Goal: Task Accomplishment & Management: Use online tool/utility

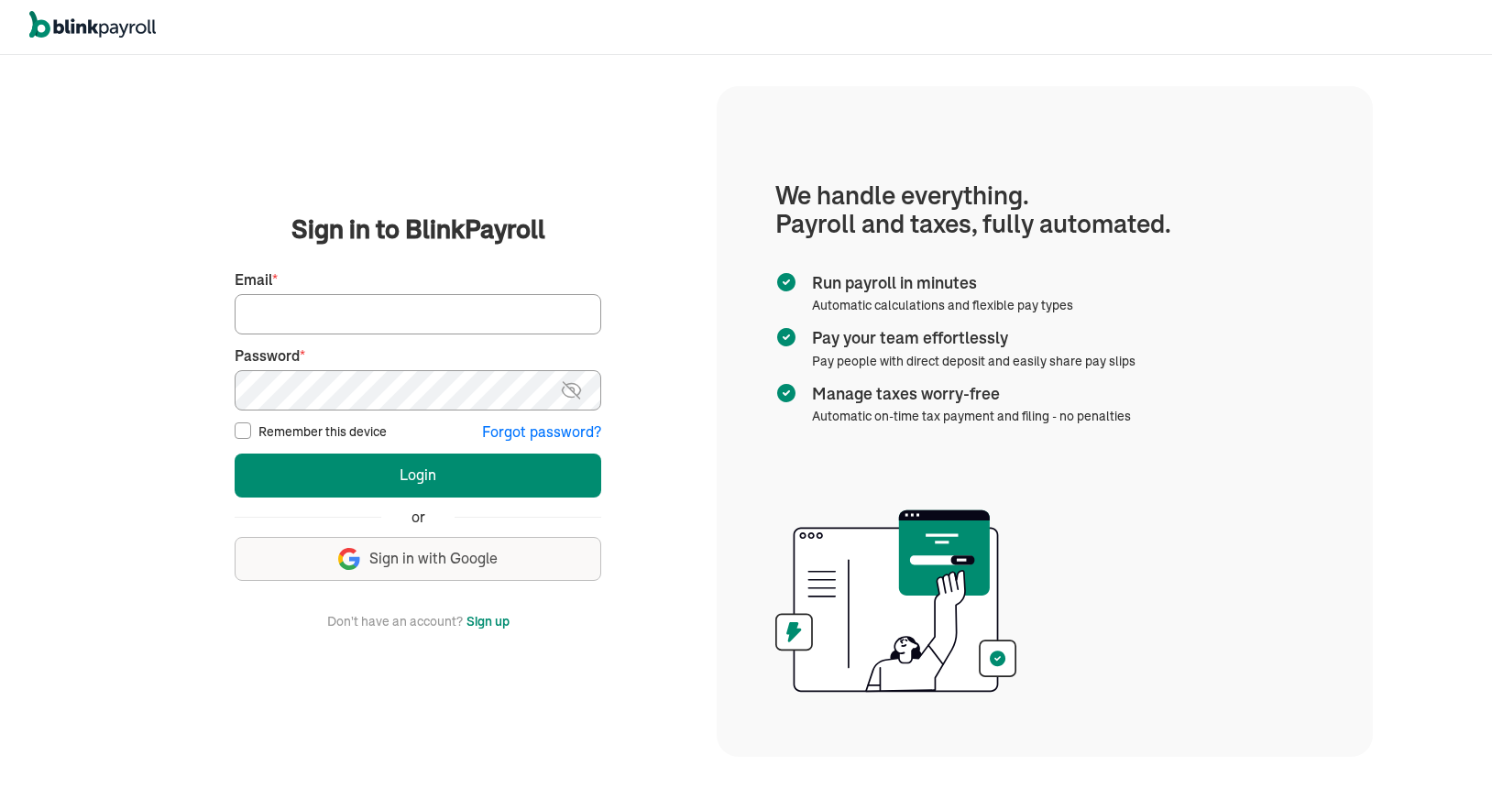
type input "anacamacho3@aol.com"
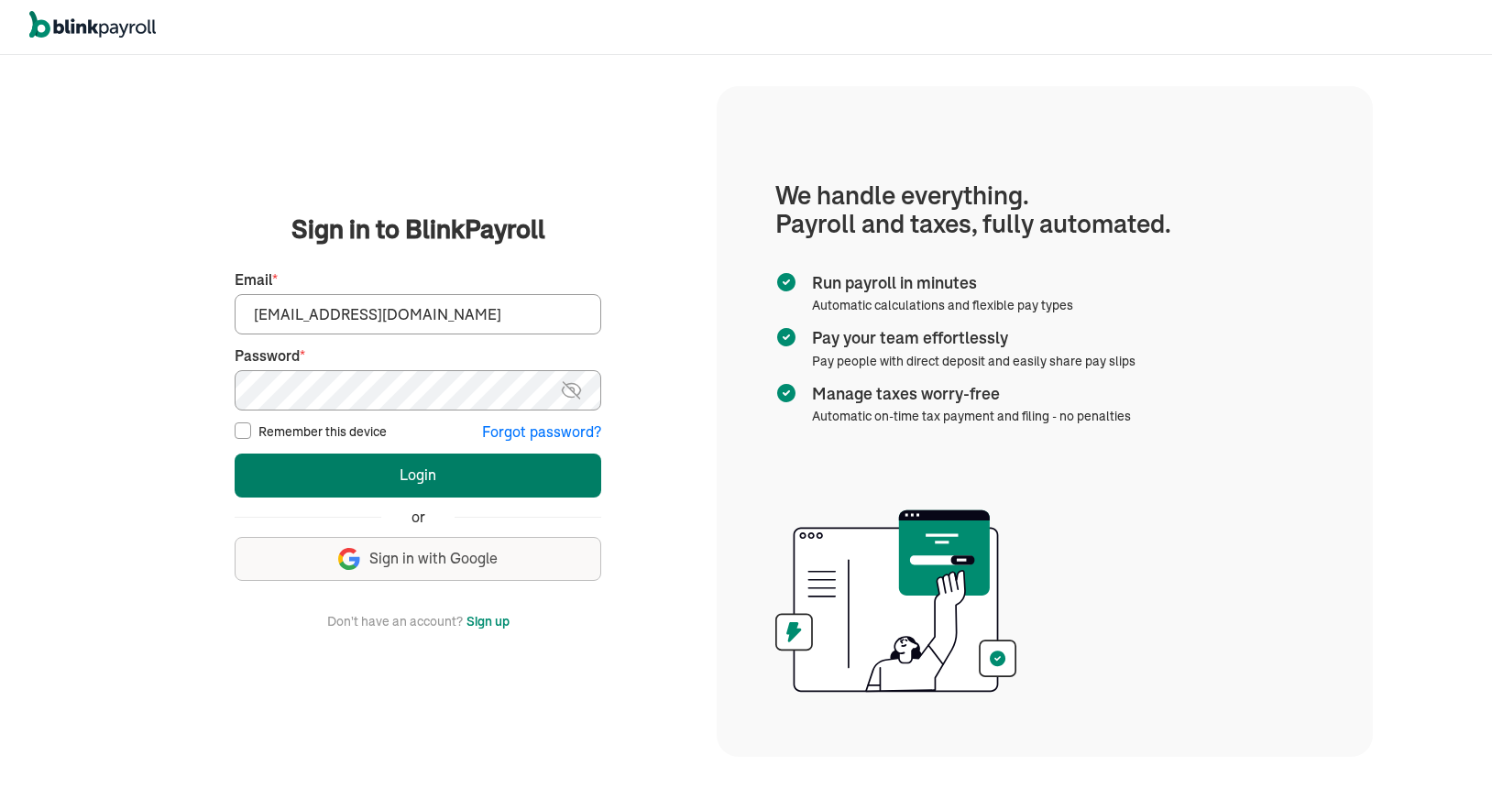
click at [426, 479] on button "Login" at bounding box center [418, 476] width 366 height 44
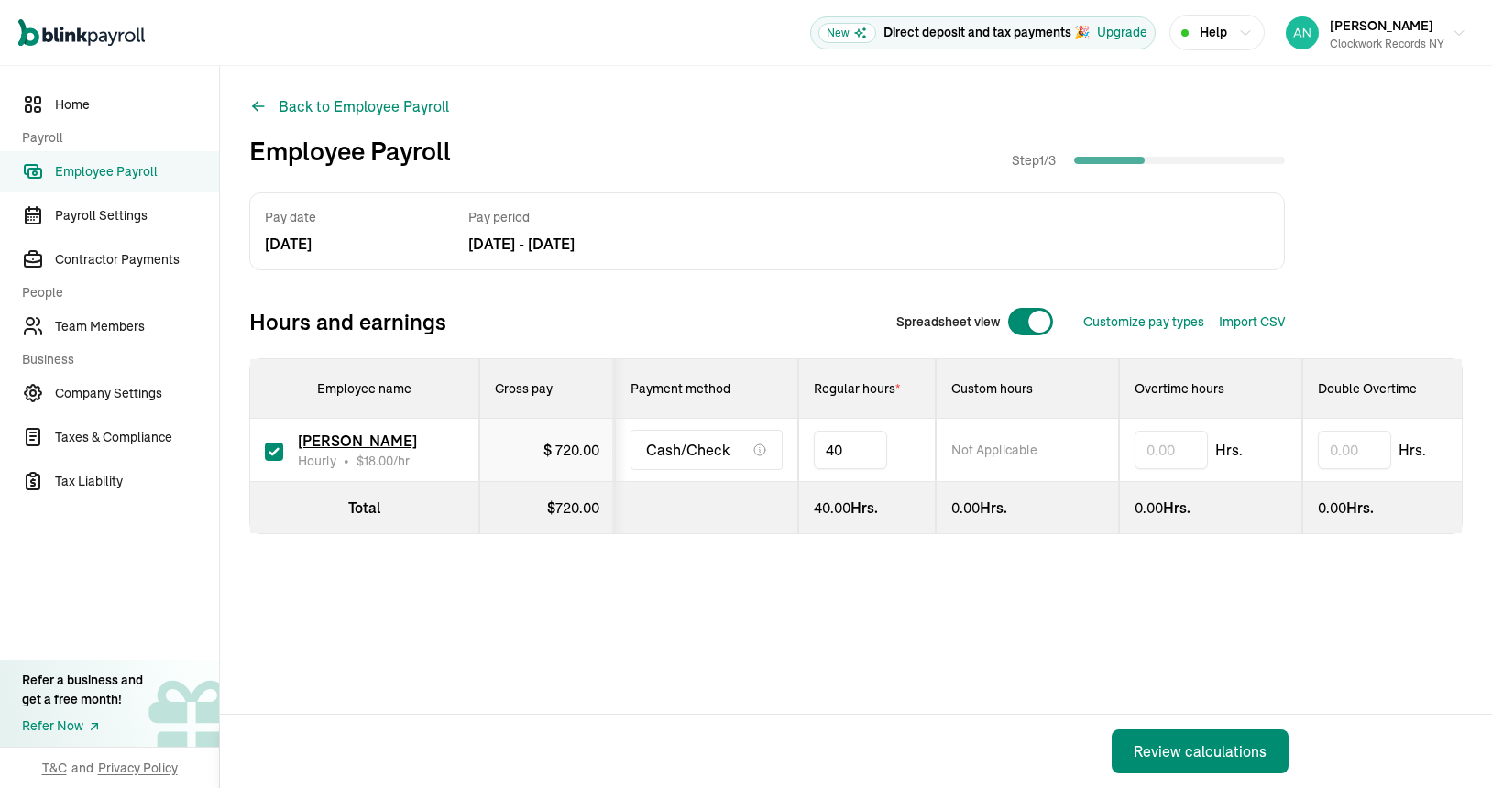
type input "4"
type input "30"
click at [1175, 755] on div "Review calculations" at bounding box center [1199, 751] width 133 height 22
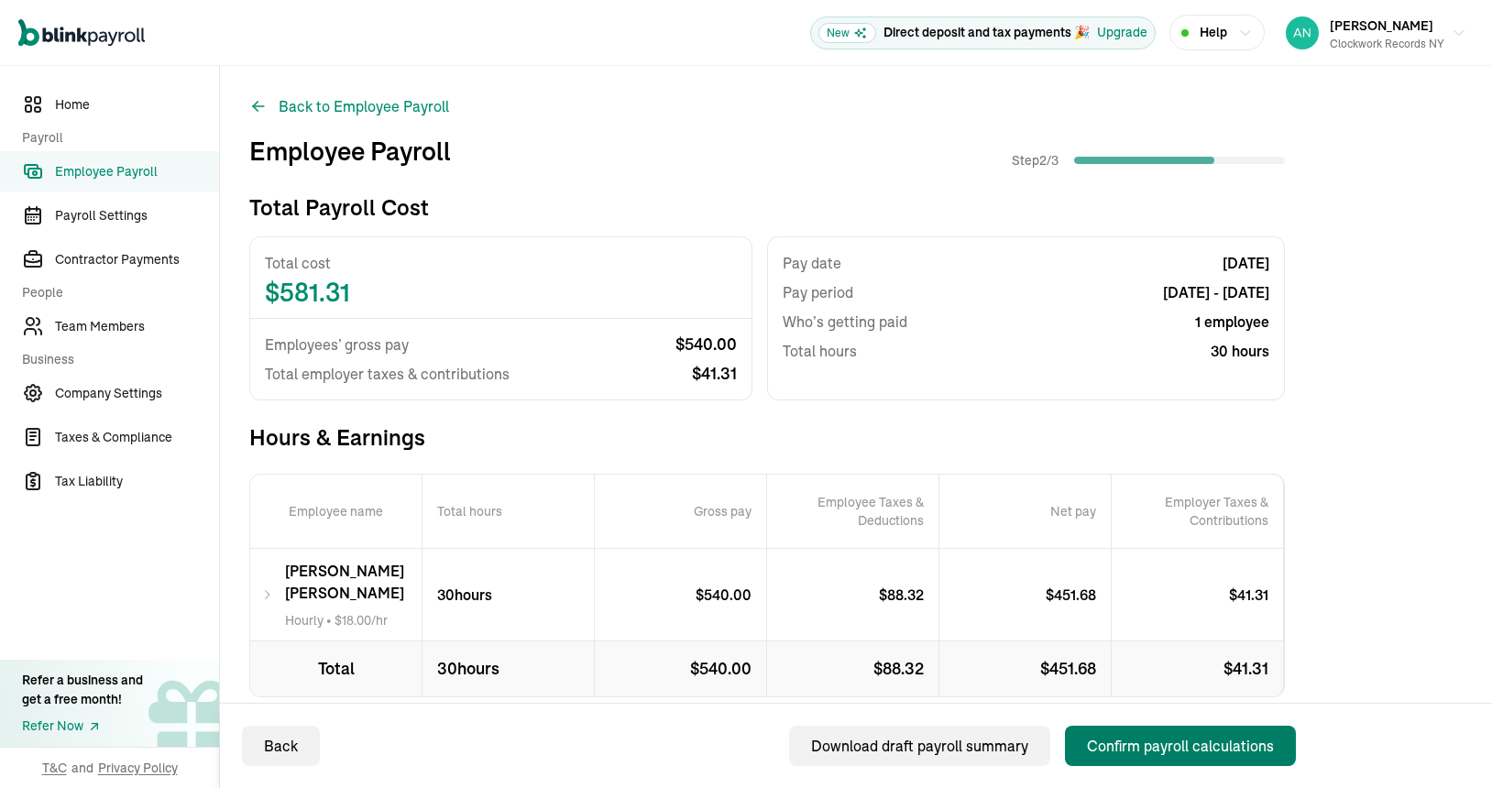
click at [1171, 745] on div "Confirm payroll calculations" at bounding box center [1180, 746] width 187 height 22
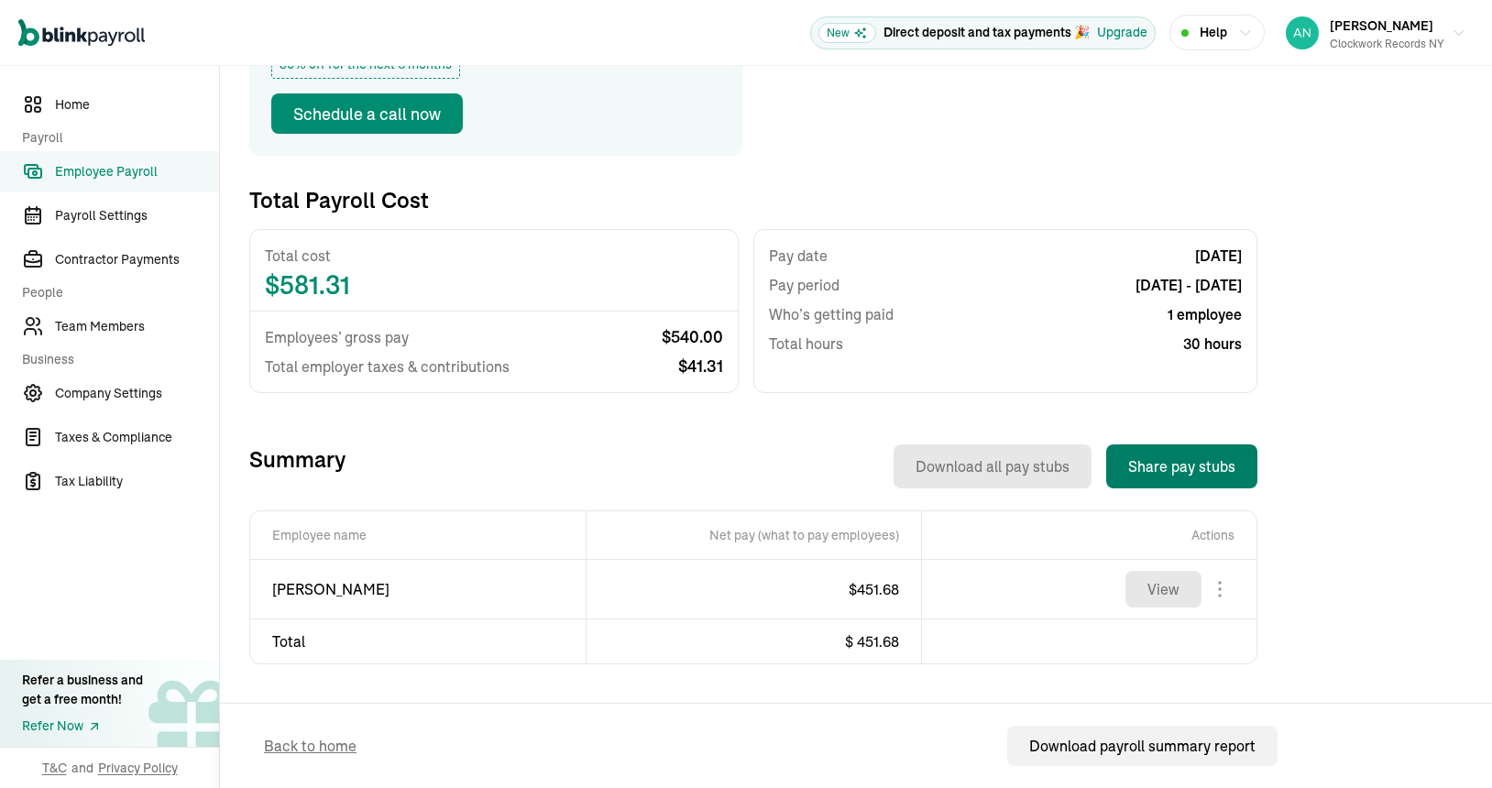
click at [1188, 470] on button "Share pay stubs" at bounding box center [1181, 466] width 151 height 44
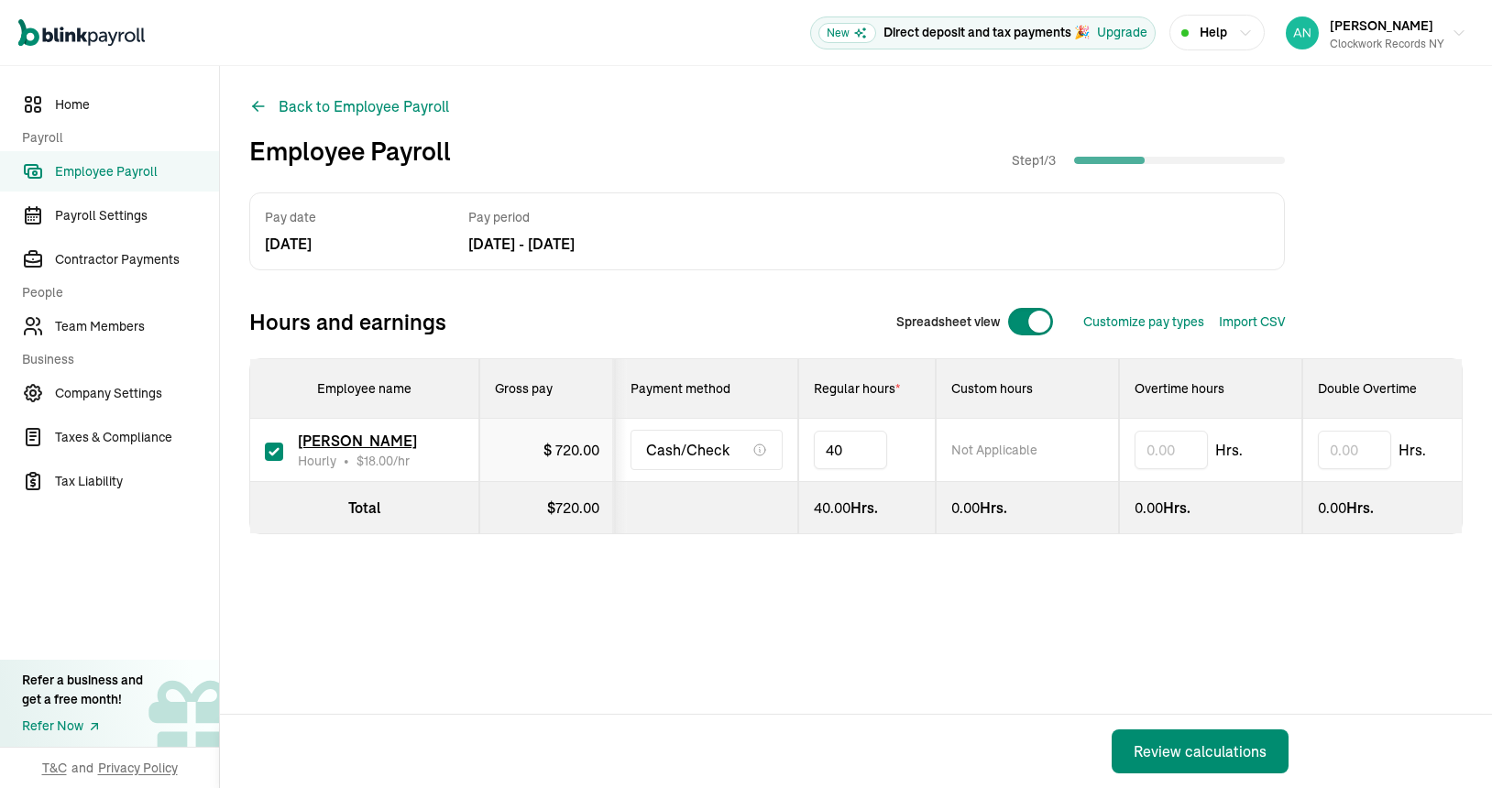
type input "4"
type input "30"
click at [1175, 755] on div "Review calculations" at bounding box center [1199, 751] width 133 height 22
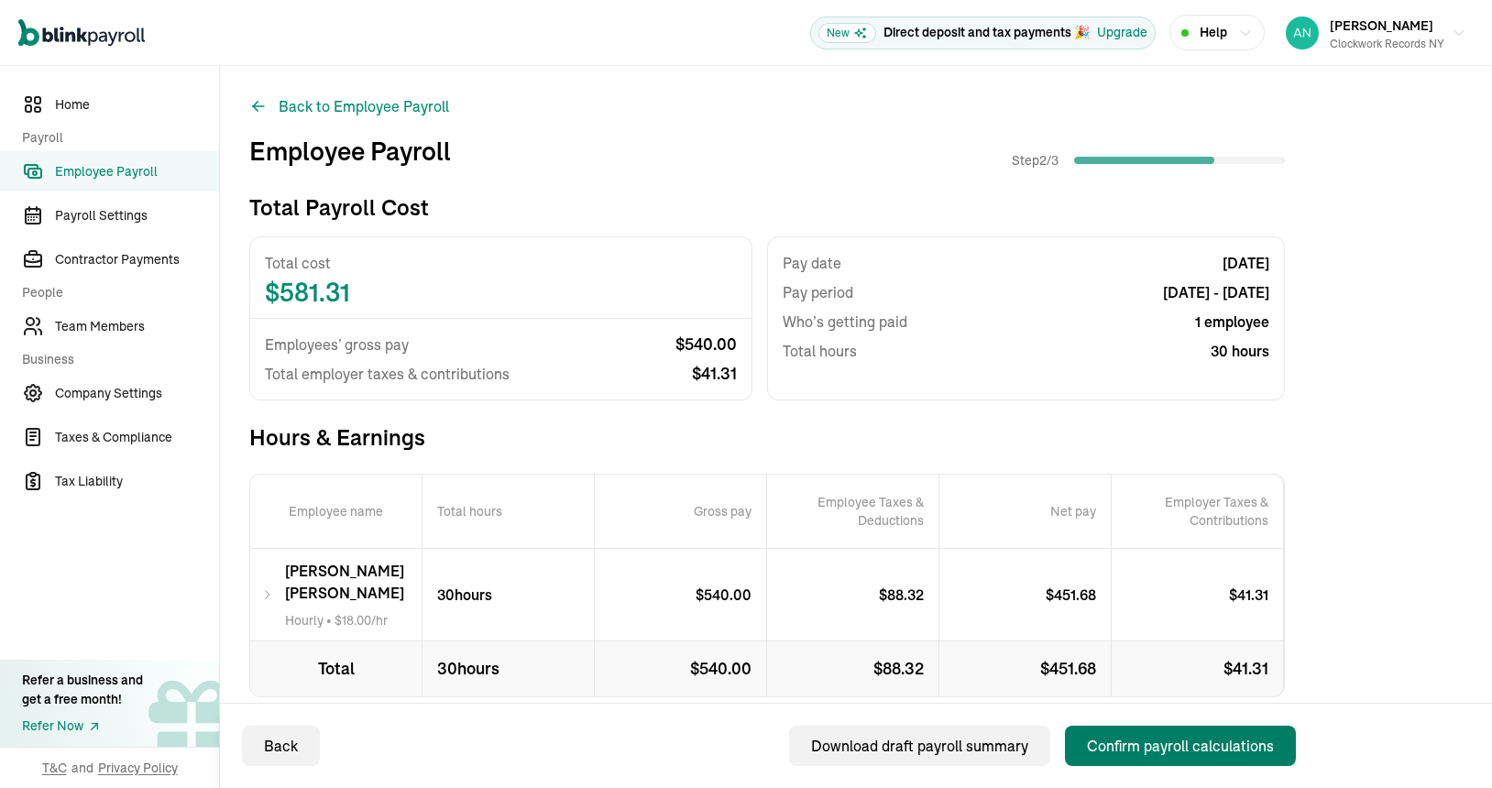
click at [1171, 745] on div "Confirm payroll calculations" at bounding box center [1180, 746] width 187 height 22
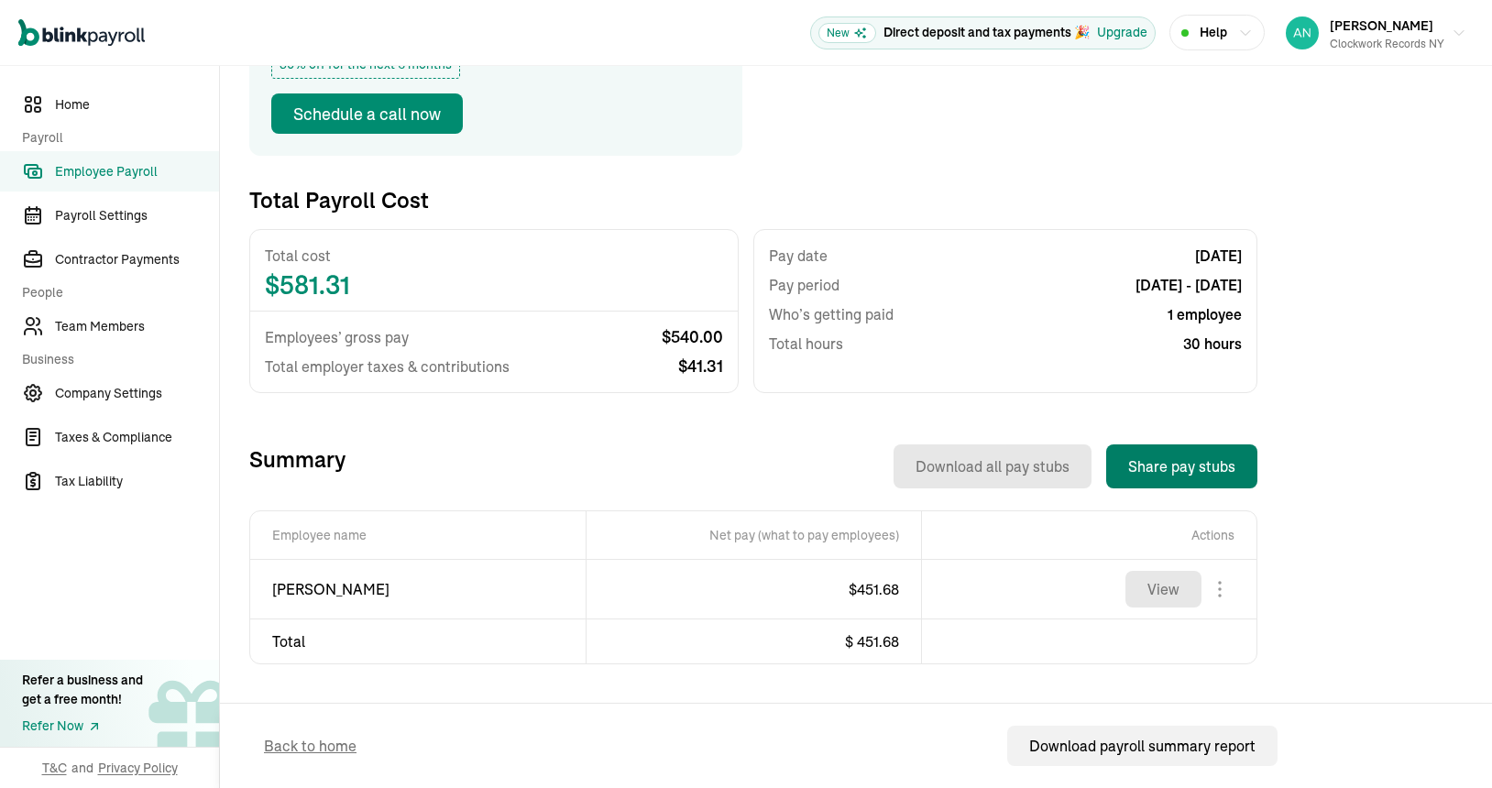
click at [1188, 470] on button "Share pay stubs" at bounding box center [1181, 466] width 151 height 44
